Goal: Task Accomplishment & Management: Complete application form

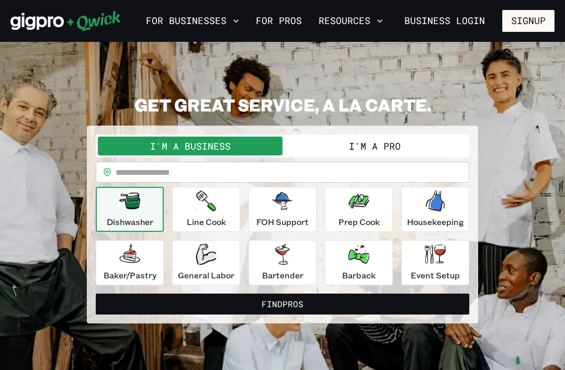
click at [419, 149] on button "I'm a Pro" at bounding box center [375, 146] width 185 height 19
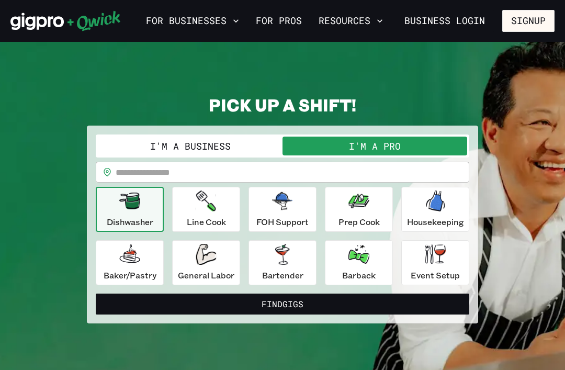
click at [396, 177] on input "text" at bounding box center [293, 172] width 354 height 21
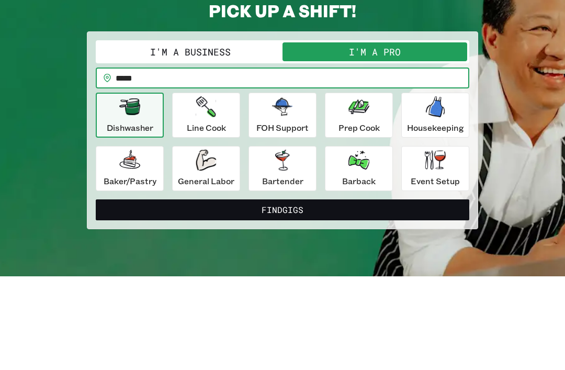
type input "*****"
click at [283, 294] on button "Find Gigs" at bounding box center [283, 304] width 374 height 21
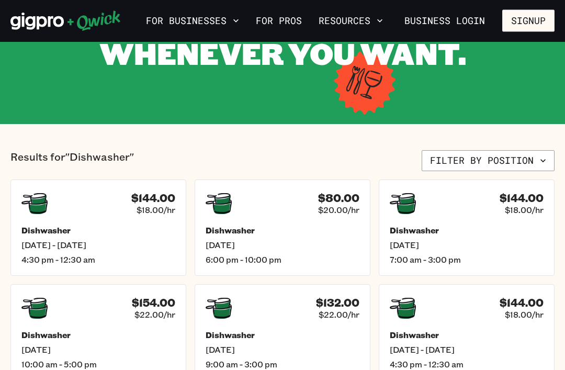
scroll to position [117, 0]
click at [485, 157] on button "Filter by position" at bounding box center [488, 160] width 133 height 21
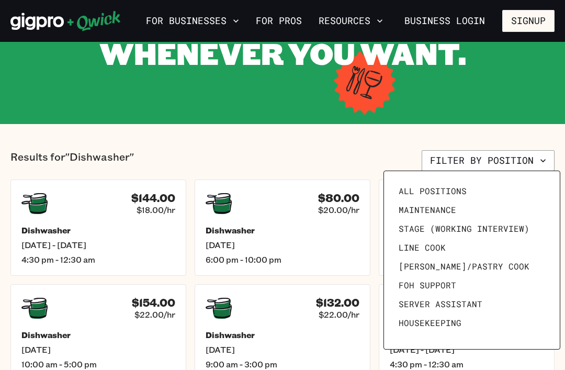
click at [454, 193] on span "All Positions" at bounding box center [433, 191] width 68 height 10
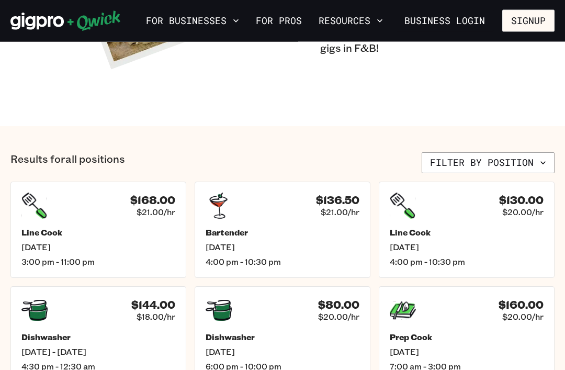
scroll to position [254, 0]
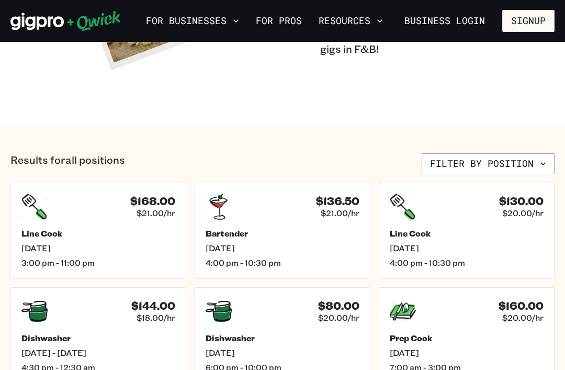
click at [459, 163] on button "Filter by position" at bounding box center [488, 163] width 133 height 21
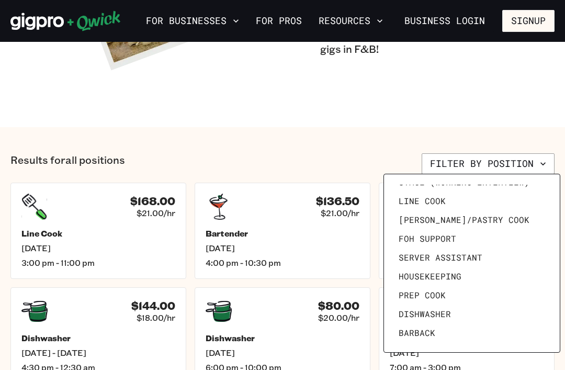
scroll to position [51, 0]
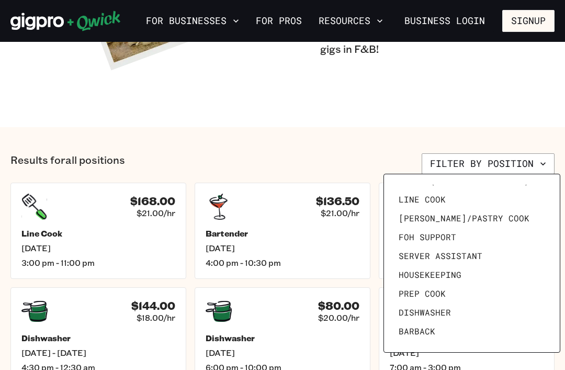
click at [464, 258] on span "Server Assistant" at bounding box center [441, 256] width 84 height 10
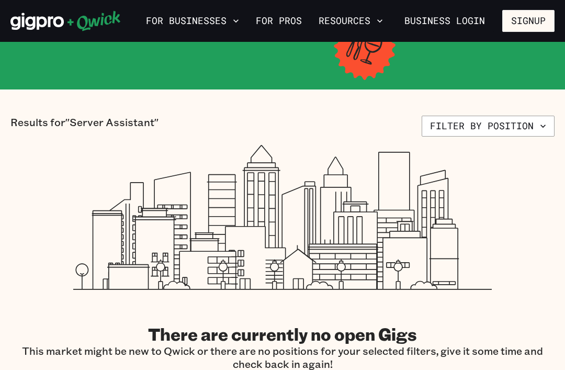
scroll to position [140, 0]
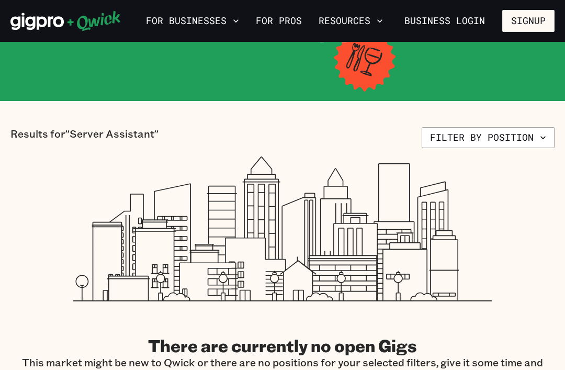
click at [507, 138] on button "Filter by position" at bounding box center [488, 137] width 133 height 21
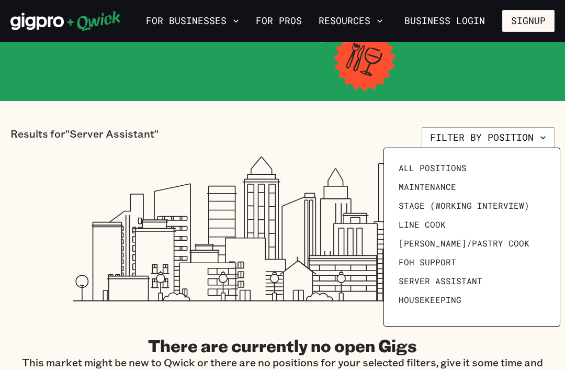
click at [438, 260] on span "FOH Support" at bounding box center [428, 262] width 58 height 10
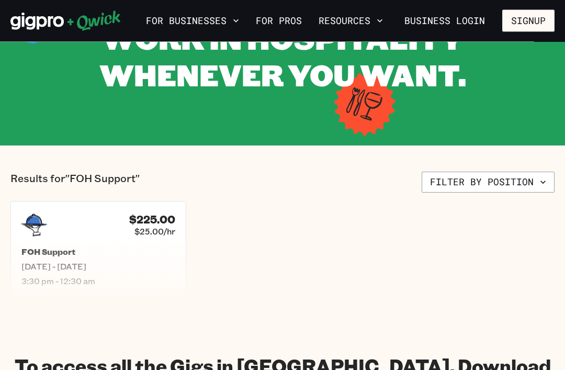
scroll to position [96, 0]
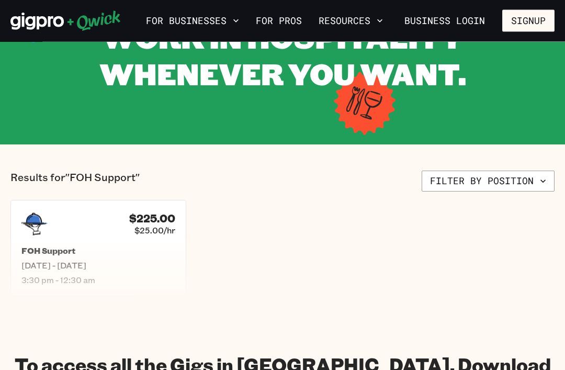
click at [482, 177] on button "Filter by position" at bounding box center [488, 181] width 133 height 21
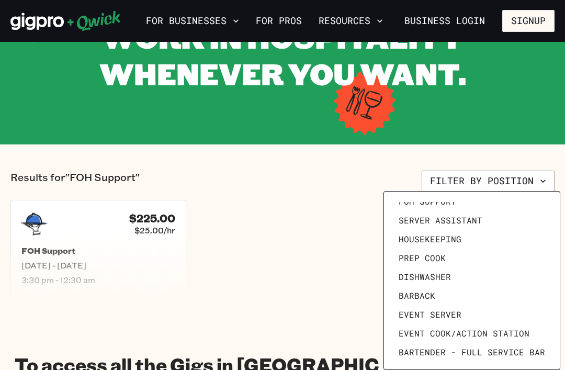
scroll to position [116, 0]
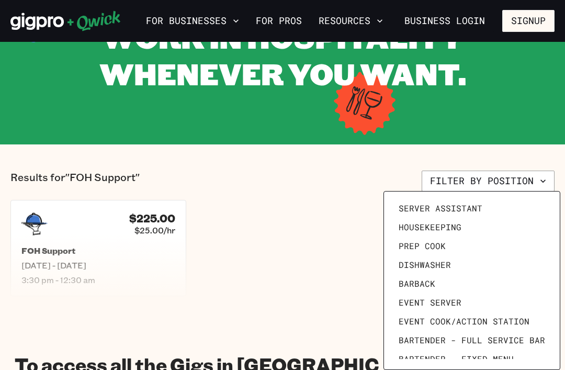
click at [454, 228] on span "Housekeeping" at bounding box center [430, 227] width 63 height 10
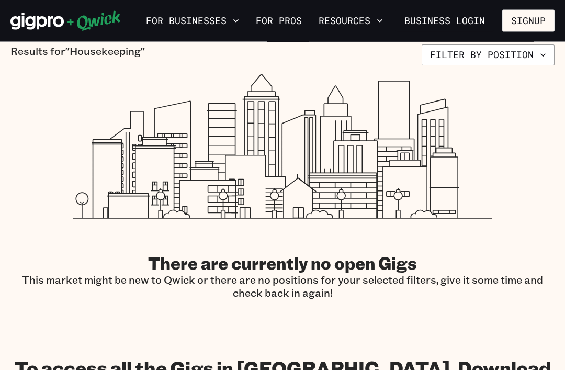
click at [499, 59] on button "Filter by position" at bounding box center [488, 55] width 133 height 21
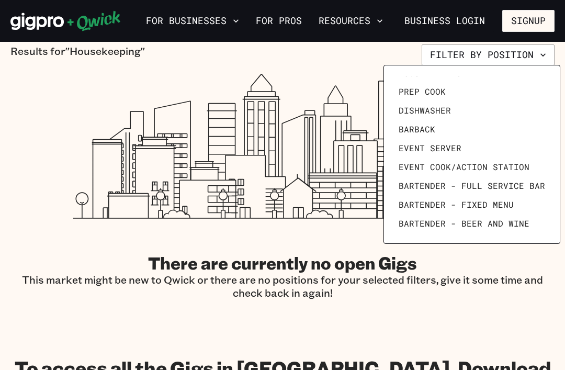
scroll to position [144, 0]
click at [436, 148] on span "Event Server" at bounding box center [430, 148] width 63 height 10
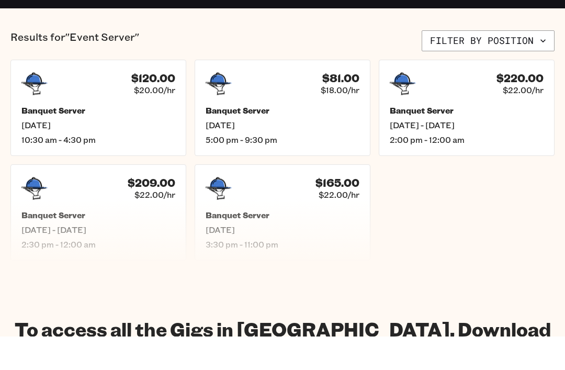
scroll to position [237, 0]
